Goal: Task Accomplishment & Management: Use online tool/utility

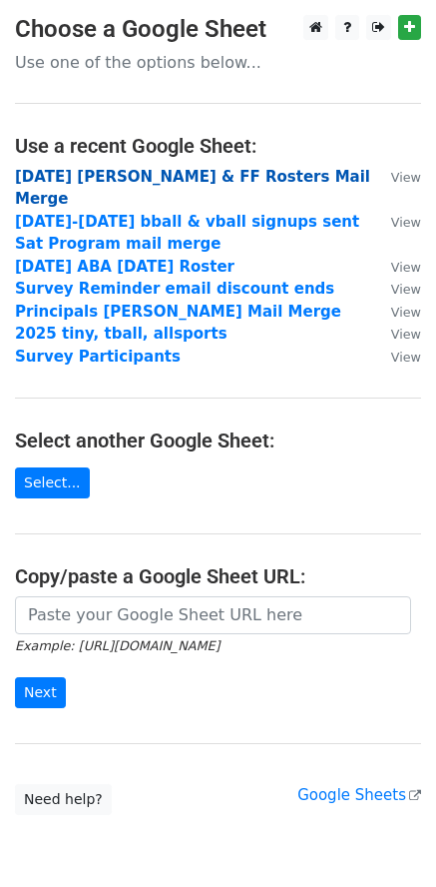
click at [157, 180] on strong "Oct 25 Vaca & FF Rosters Mail Merge" at bounding box center [192, 188] width 355 height 41
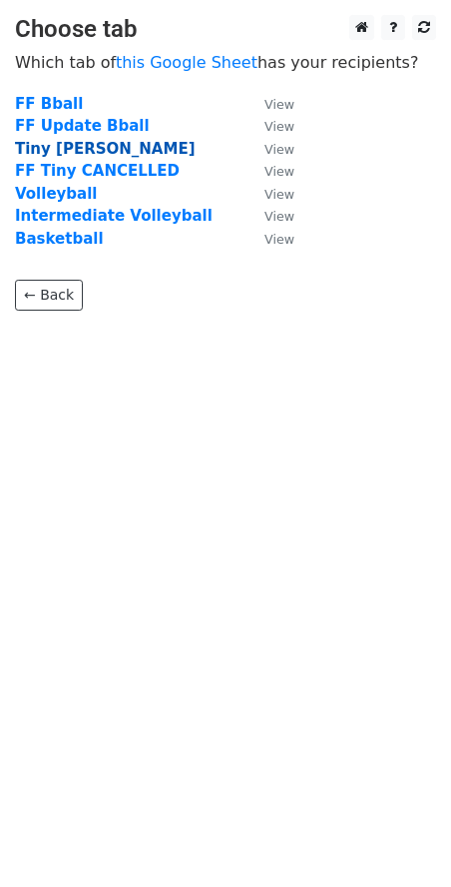
click at [73, 152] on strong "Tiny Vaca" at bounding box center [105, 149] width 181 height 18
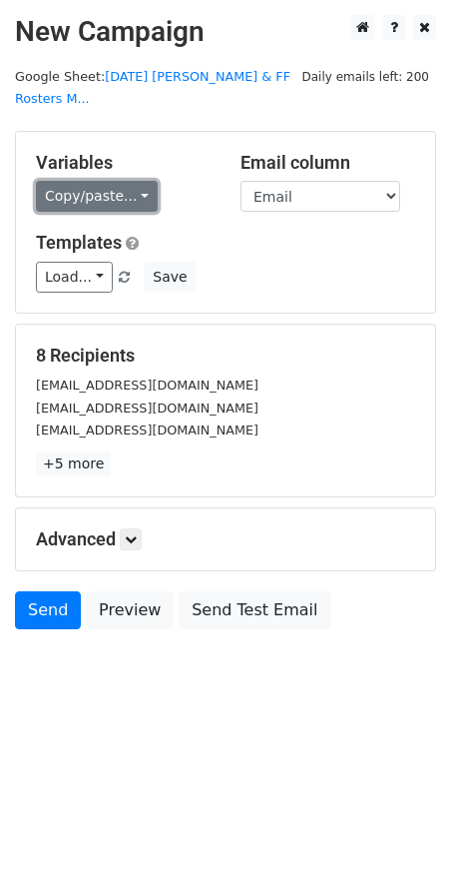
click at [106, 181] on link "Copy/paste..." at bounding box center [97, 196] width 122 height 31
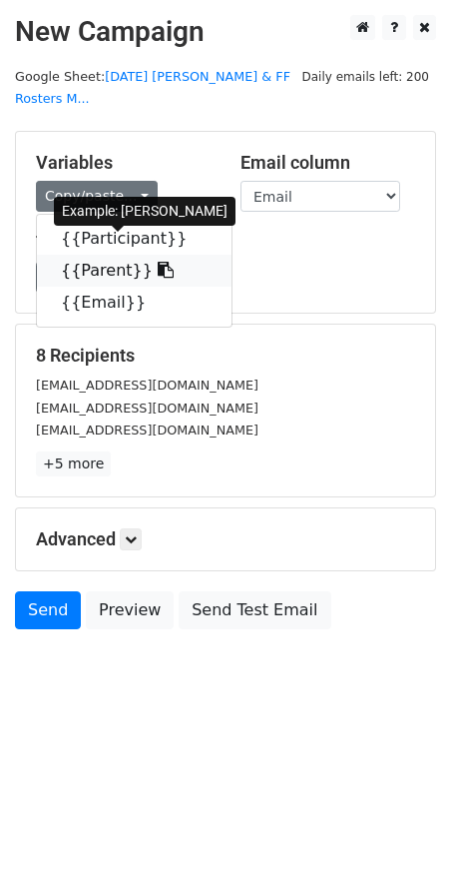
click at [111, 255] on link "{{Parent}}" at bounding box center [134, 271] width 195 height 32
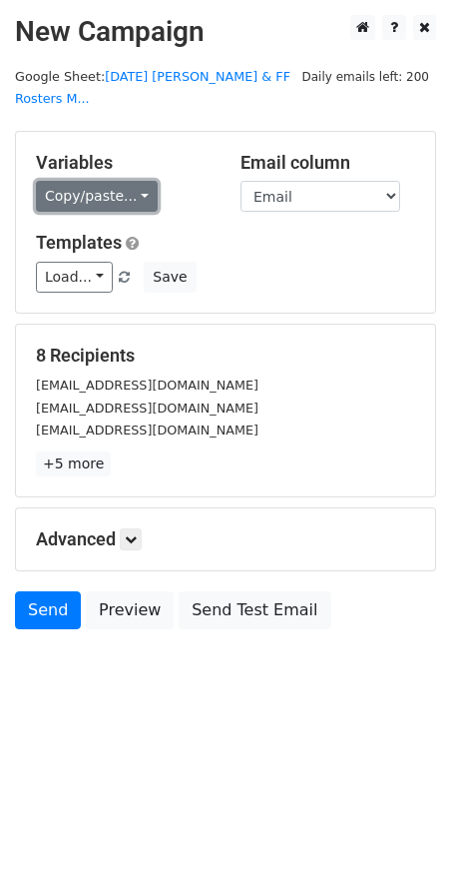
click at [128, 181] on link "Copy/paste..." at bounding box center [97, 196] width 122 height 31
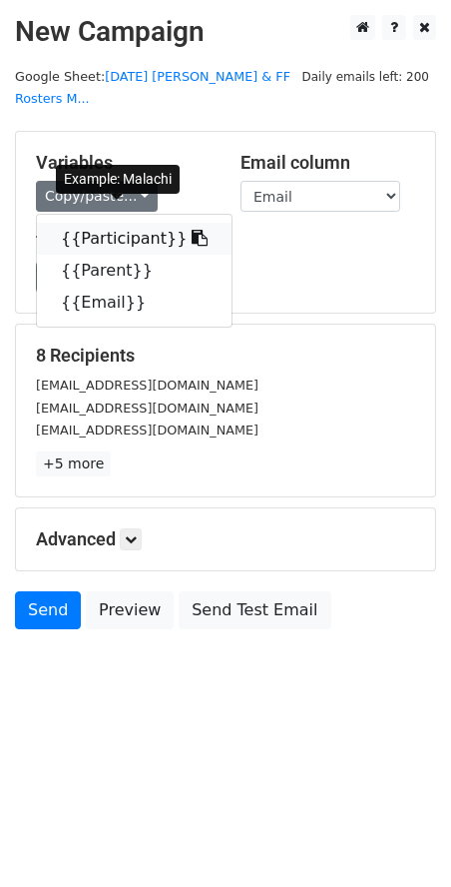
click at [103, 223] on link "{{Participant}}" at bounding box center [134, 239] width 195 height 32
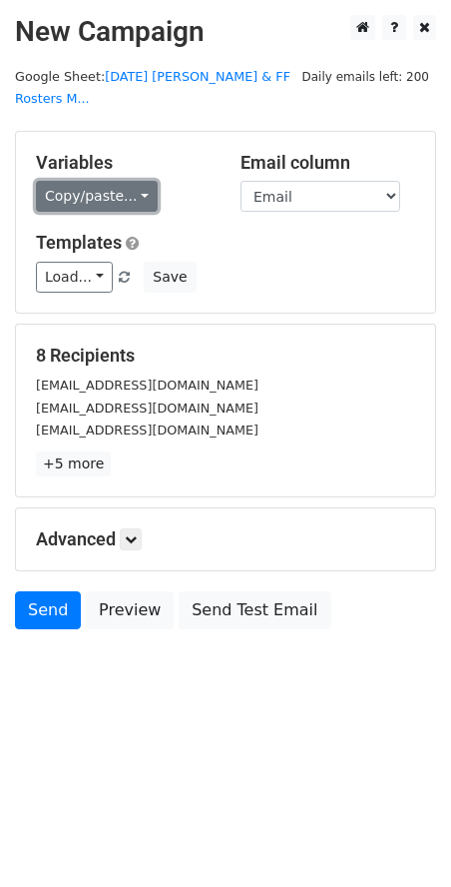
click at [135, 181] on link "Copy/paste..." at bounding box center [97, 196] width 122 height 31
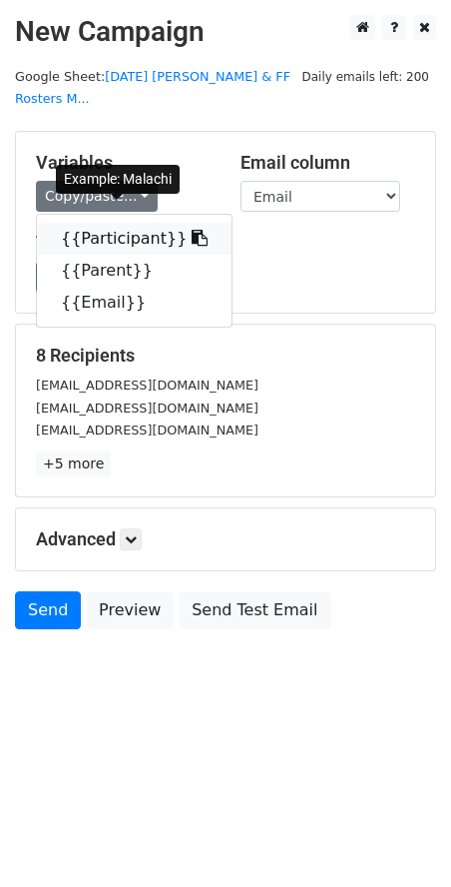
click at [89, 223] on link "{{Participant}}" at bounding box center [134, 239] width 195 height 32
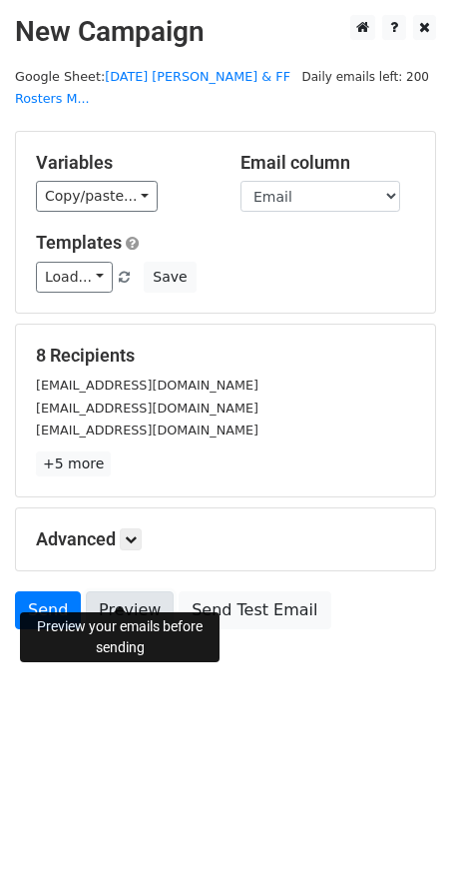
click at [137, 595] on link "Preview" at bounding box center [130, 610] width 88 height 38
click at [127, 591] on link "Preview" at bounding box center [130, 610] width 88 height 38
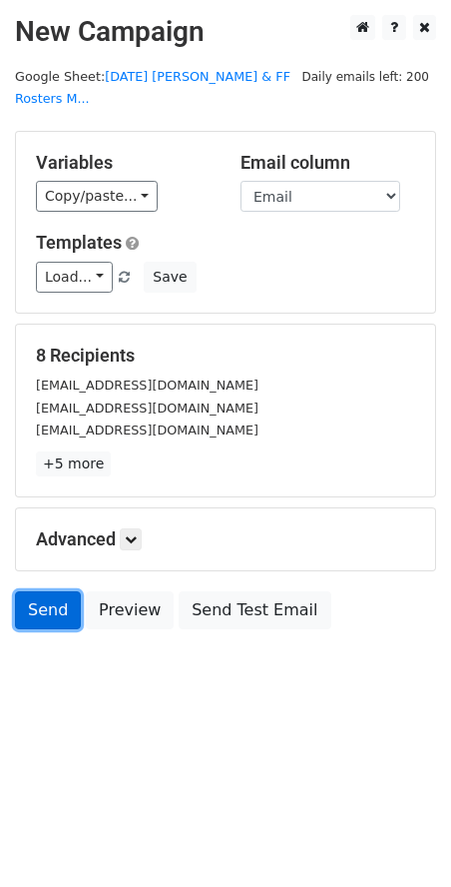
click at [37, 591] on link "Send" at bounding box center [48, 610] width 66 height 38
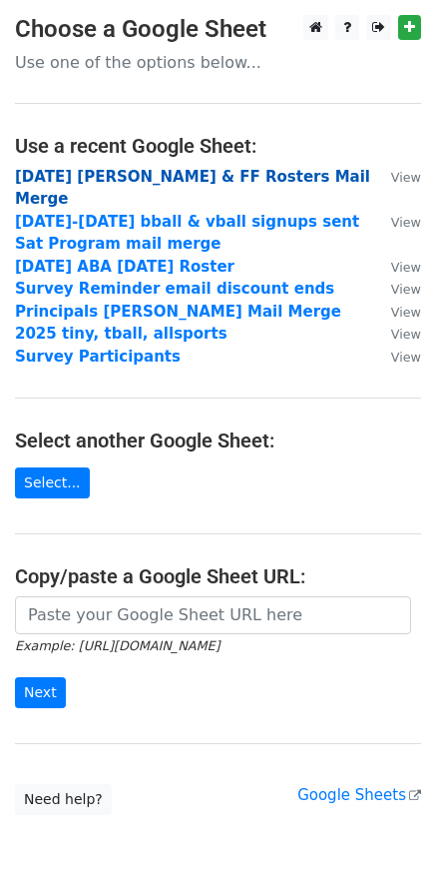
click at [199, 178] on strong "Oct 25 Vaca & FF Rosters Mail Merge" at bounding box center [192, 188] width 355 height 41
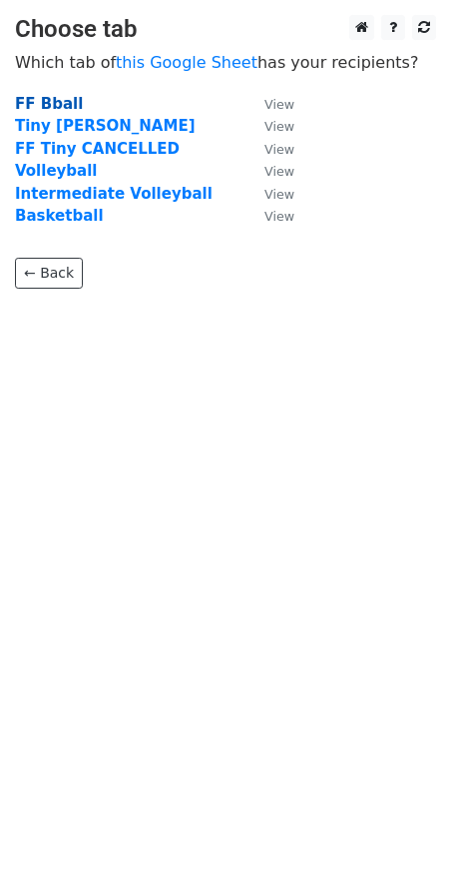
click at [54, 105] on strong "FF Bball" at bounding box center [49, 104] width 68 height 18
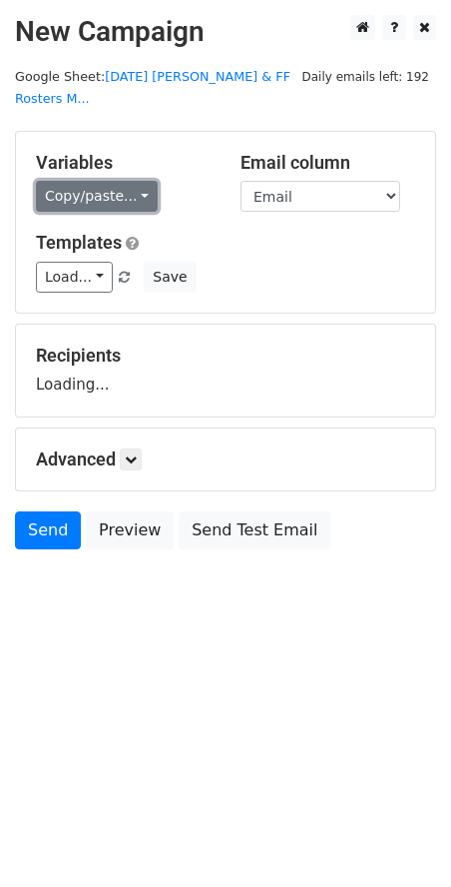
click at [100, 181] on link "Copy/paste..." at bounding box center [97, 196] width 122 height 31
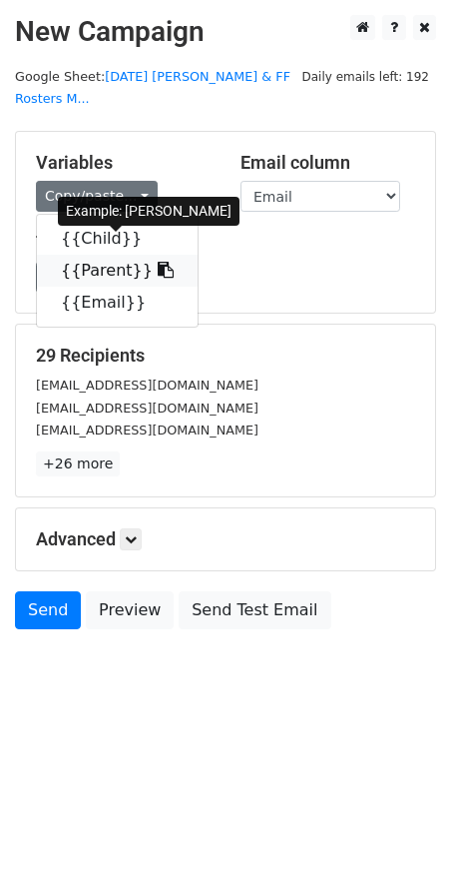
click at [106, 255] on link "{{Parent}}" at bounding box center [117, 271] width 161 height 32
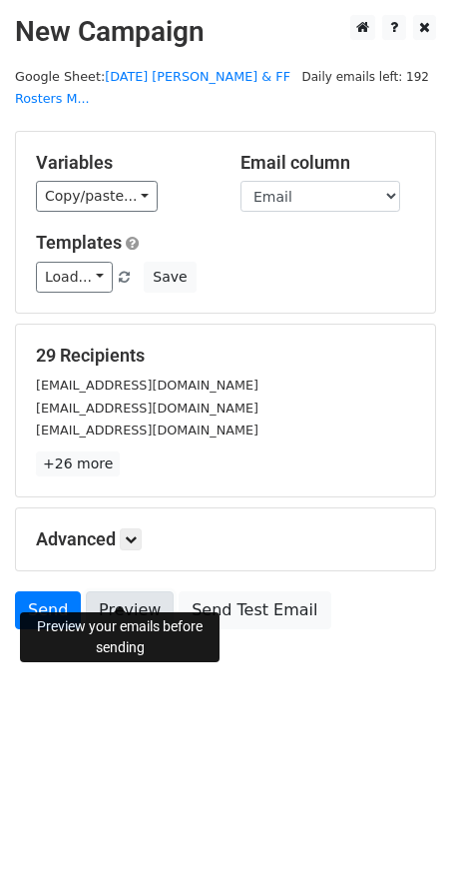
click at [122, 591] on link "Preview" at bounding box center [130, 610] width 88 height 38
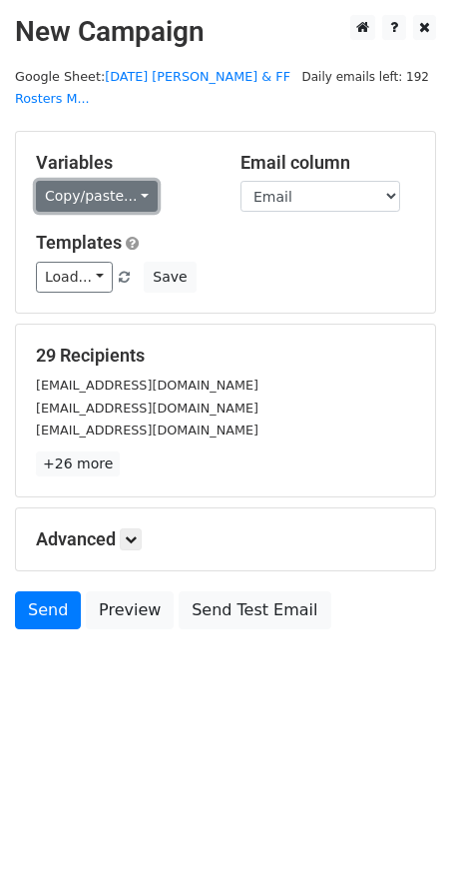
click at [126, 181] on link "Copy/paste..." at bounding box center [97, 196] width 122 height 31
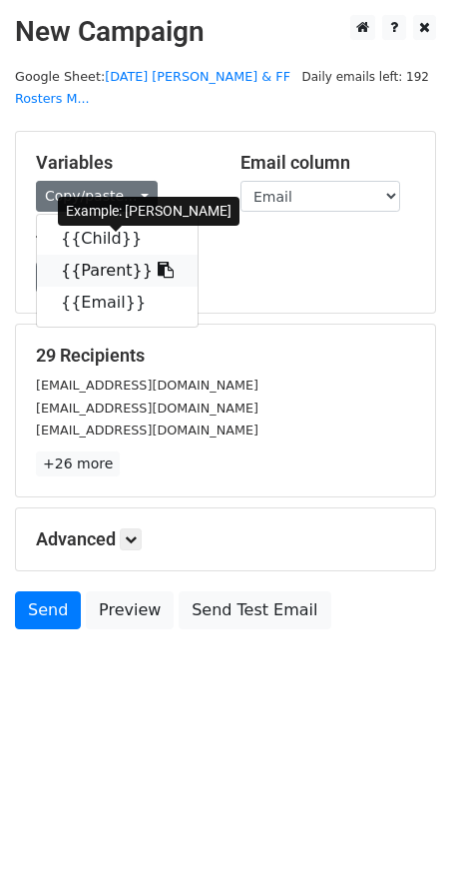
click at [103, 255] on link "{{Parent}}" at bounding box center [117, 271] width 161 height 32
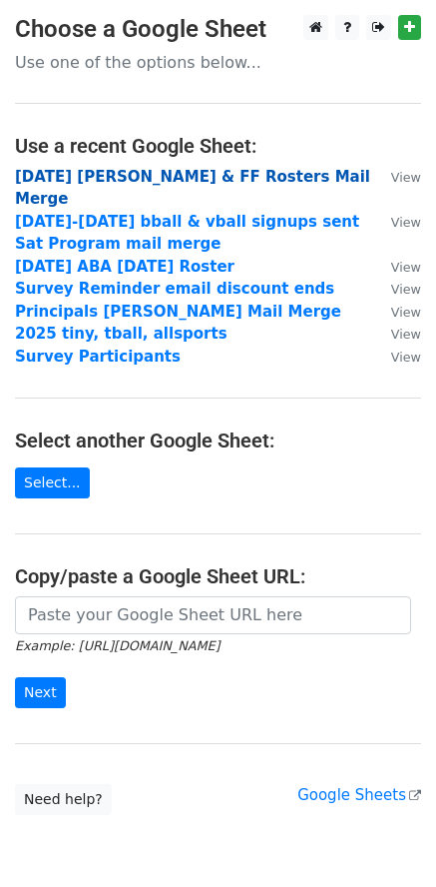
click at [231, 180] on strong "[DATE] [PERSON_NAME] & FF Rosters Mail Merge" at bounding box center [192, 188] width 355 height 41
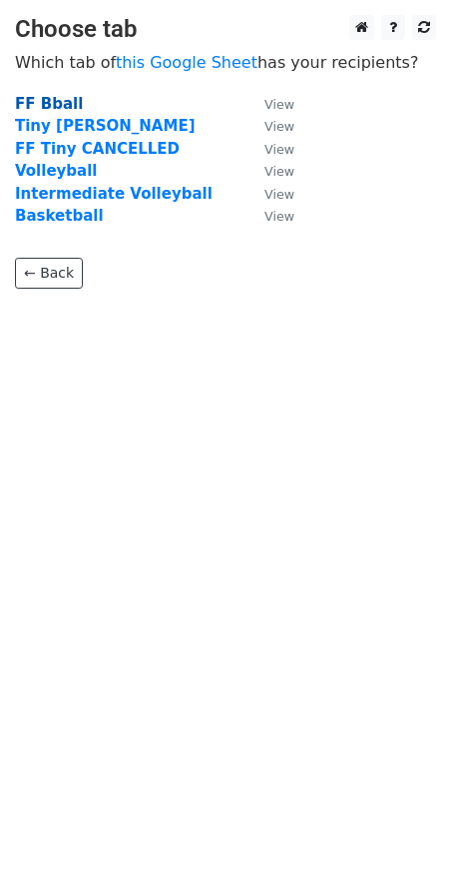
click at [45, 103] on strong "FF Bball" at bounding box center [49, 104] width 68 height 18
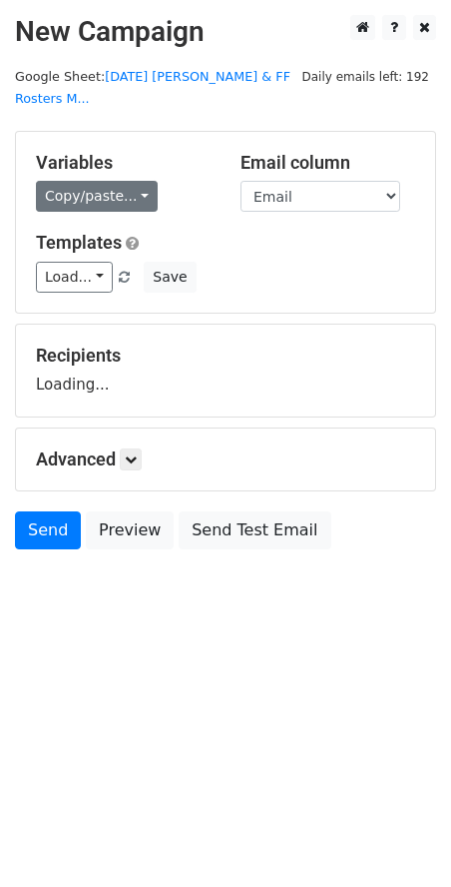
click at [109, 181] on link "Copy/paste..." at bounding box center [97, 196] width 122 height 31
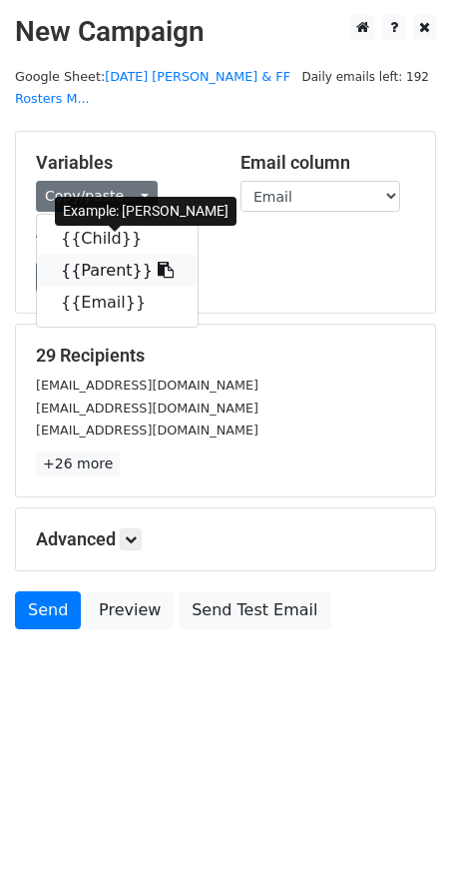
click at [104, 255] on link "{{Parent}}" at bounding box center [117, 271] width 161 height 32
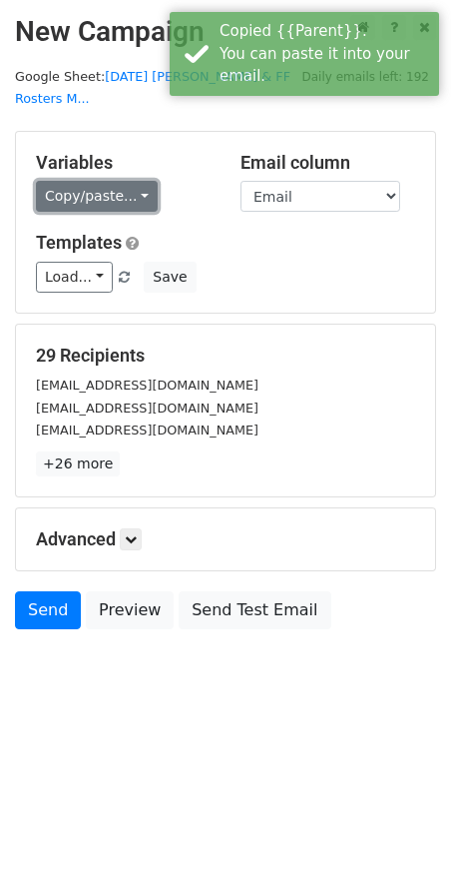
click at [105, 182] on link "Copy/paste..." at bounding box center [97, 196] width 122 height 31
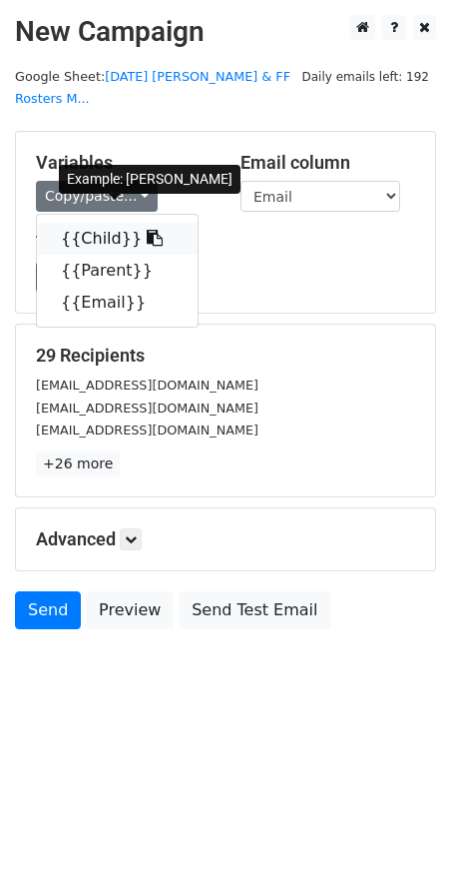
click at [83, 223] on link "{{Child}}" at bounding box center [117, 239] width 161 height 32
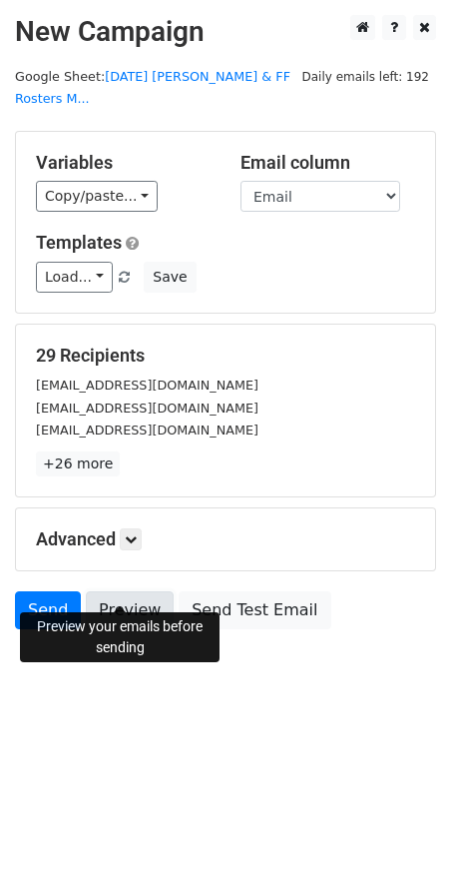
click at [145, 591] on link "Preview" at bounding box center [130, 610] width 88 height 38
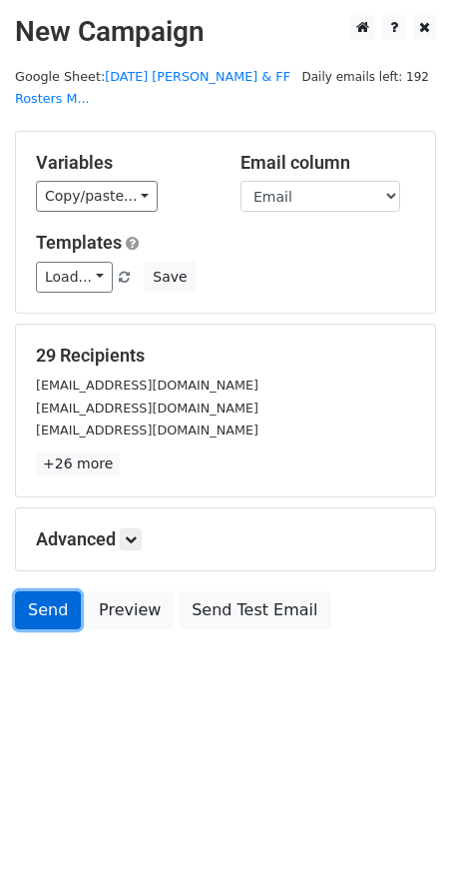
click at [40, 591] on link "Send" at bounding box center [48, 610] width 66 height 38
